Goal: Information Seeking & Learning: Find specific fact

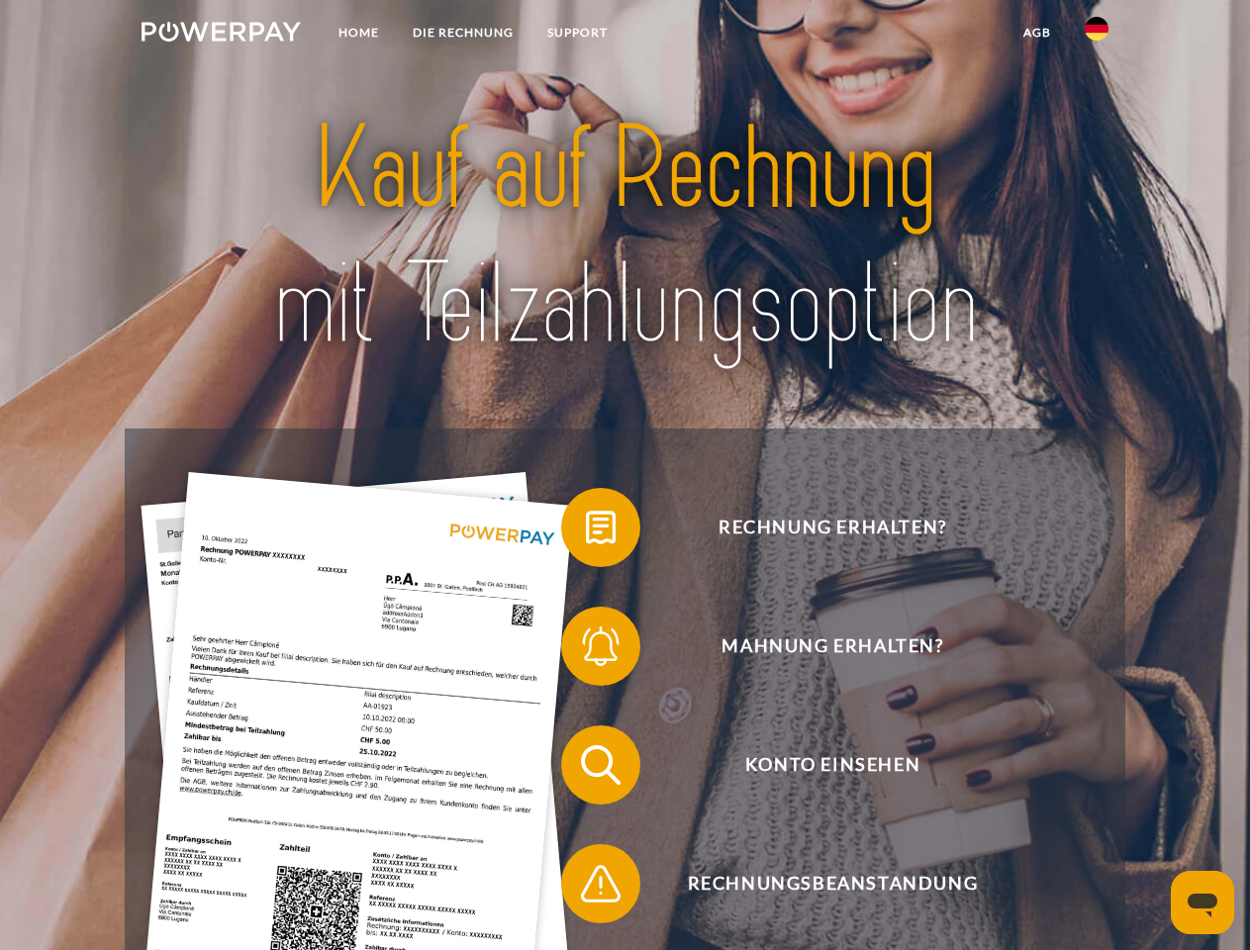
click at [221, 35] on img at bounding box center [221, 32] width 159 height 20
click at [1097, 35] on img at bounding box center [1097, 29] width 24 height 24
click at [1036, 33] on link "agb" at bounding box center [1037, 33] width 61 height 36
click at [586, 532] on span at bounding box center [571, 527] width 99 height 99
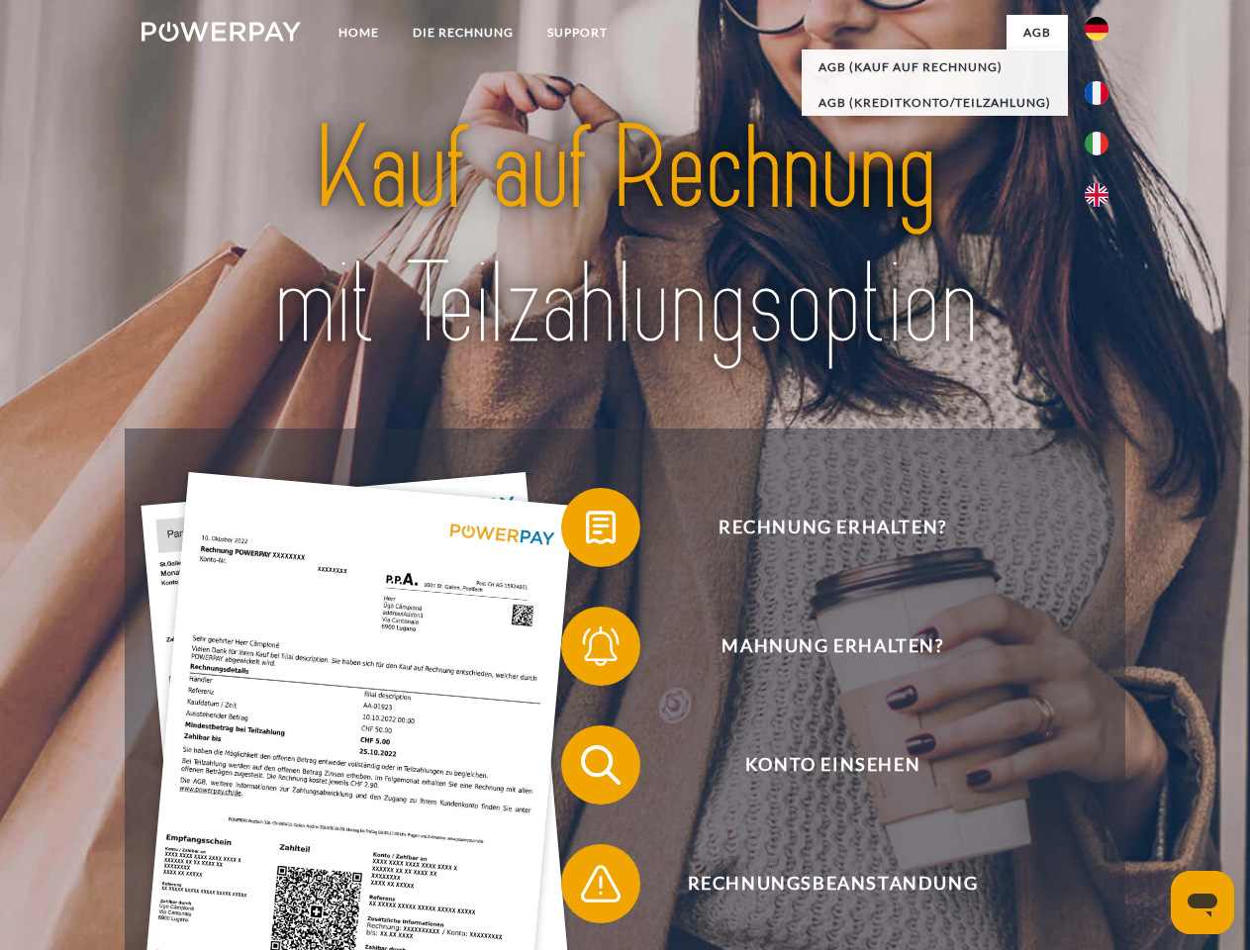
click at [586, 650] on span at bounding box center [571, 646] width 99 height 99
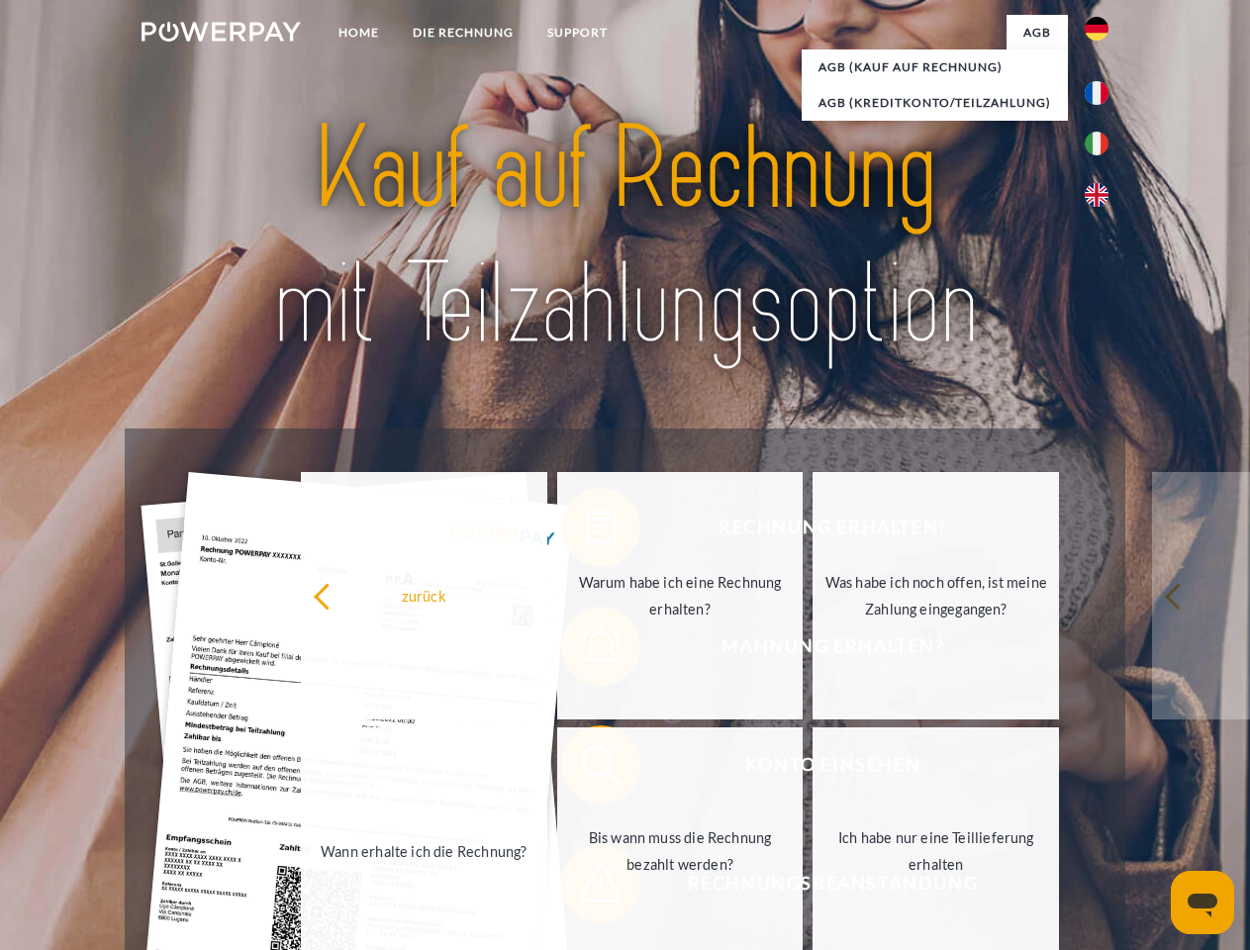
click at [586, 769] on link "Bis wann muss die Rechnung bezahlt werden?" at bounding box center [680, 851] width 246 height 247
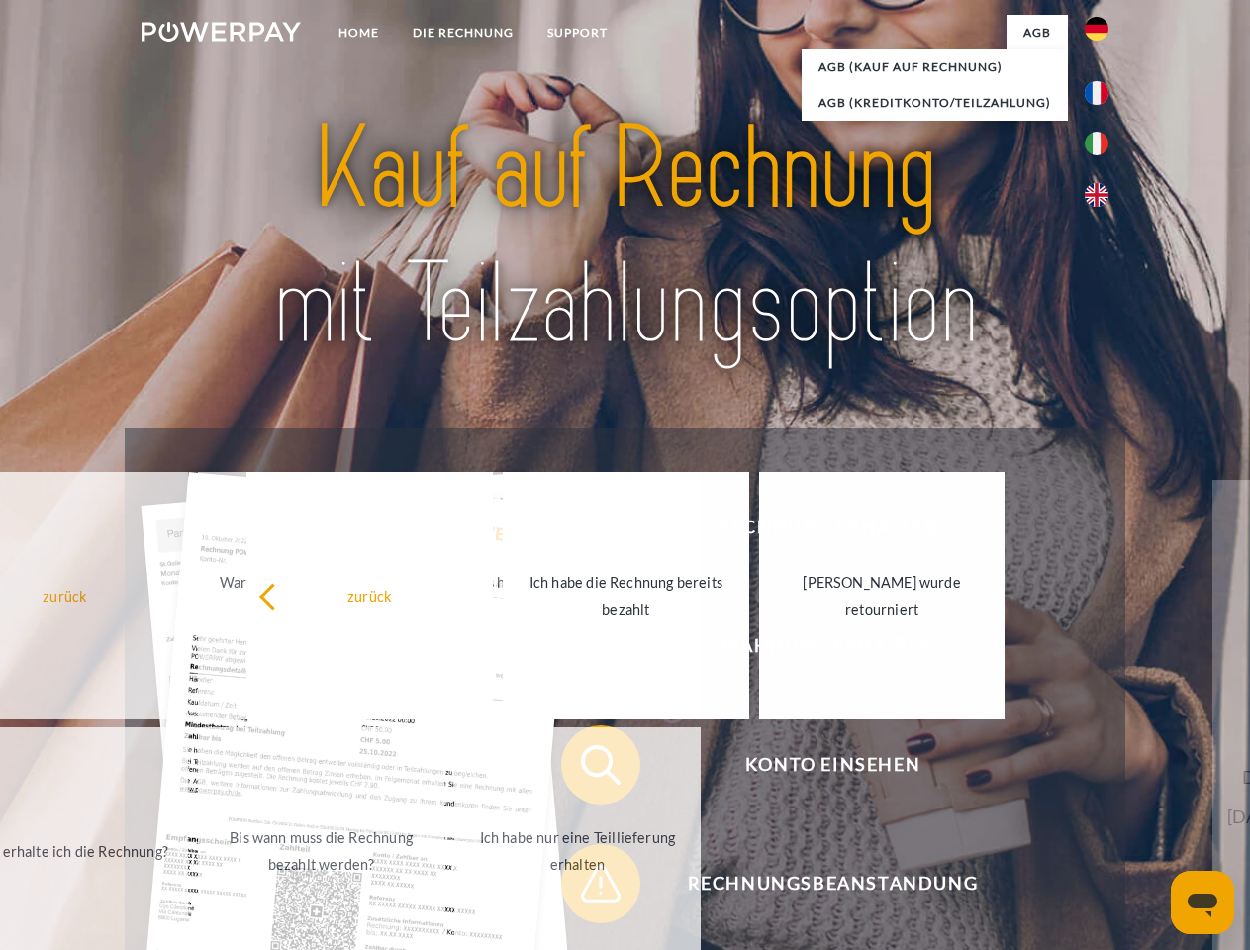
click at [586, 888] on span at bounding box center [571, 883] width 99 height 99
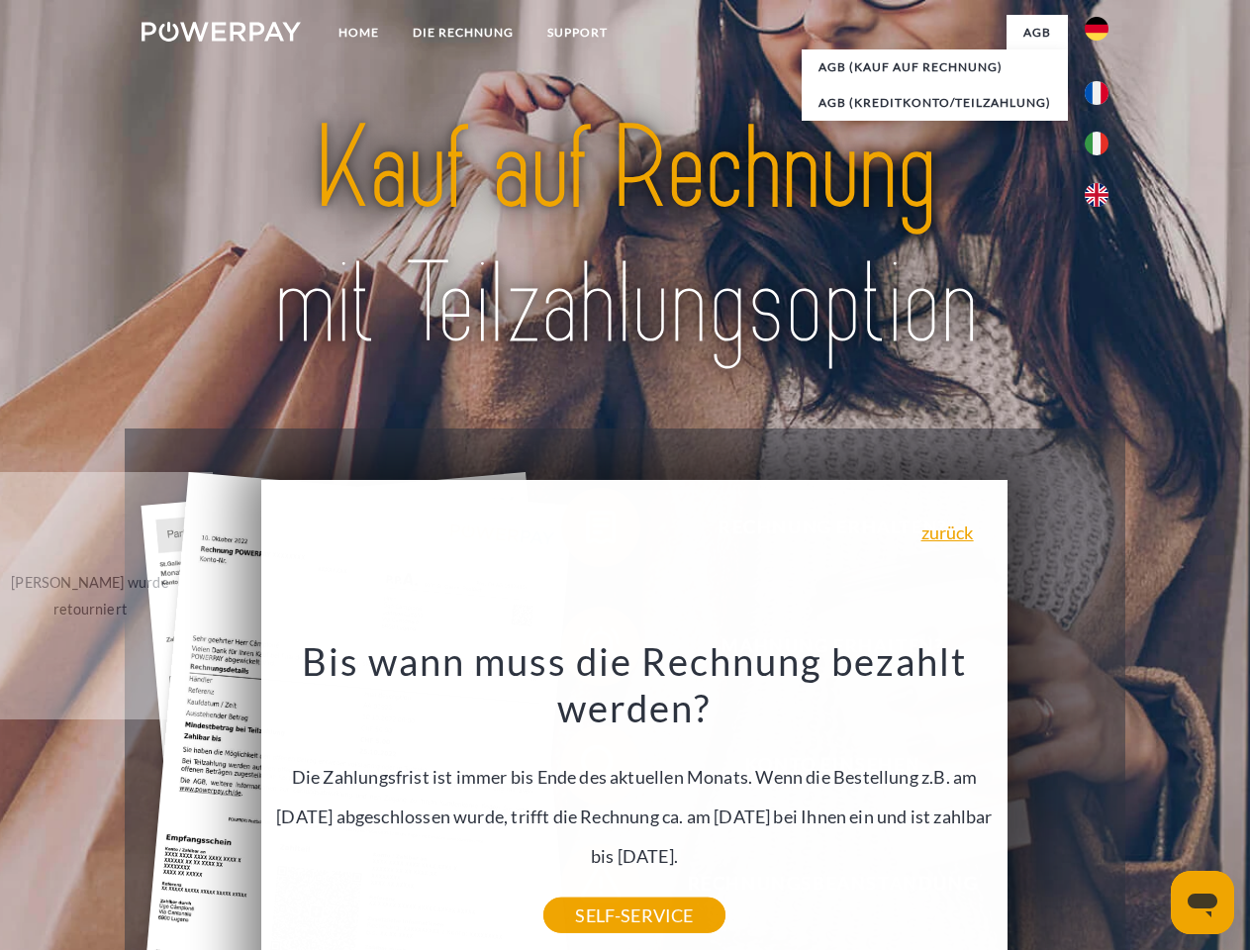
click at [1203, 903] on icon "Messaging-Fenster öffnen" at bounding box center [1203, 906] width 30 height 24
